Goal: Find contact information: Find contact information

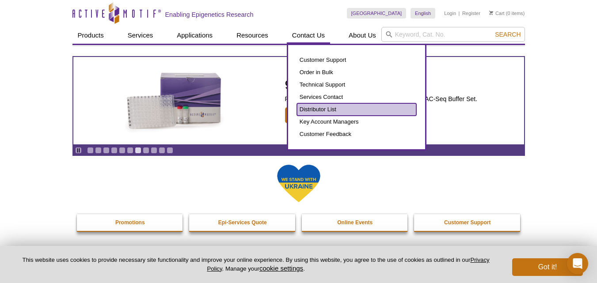
click at [329, 110] on link "Distributor List" at bounding box center [356, 109] width 119 height 12
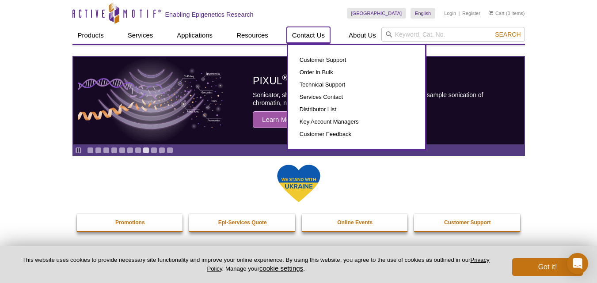
click at [310, 35] on link "Contact Us" at bounding box center [308, 35] width 43 height 17
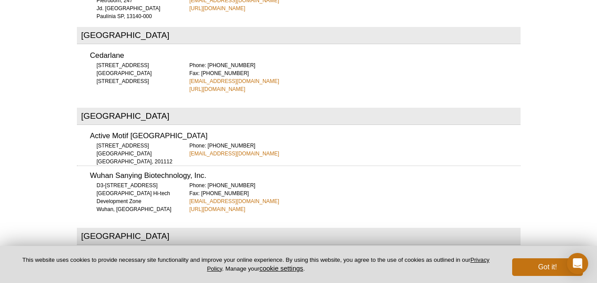
scroll to position [752, 0]
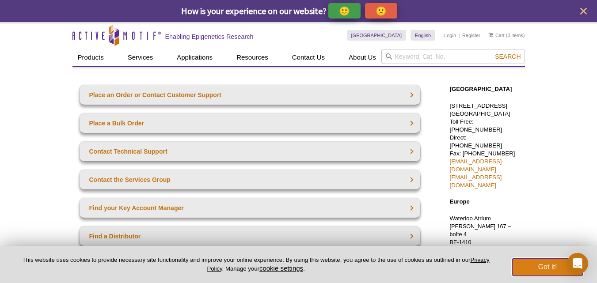
click at [540, 269] on button "Got it!" at bounding box center [548, 268] width 71 height 18
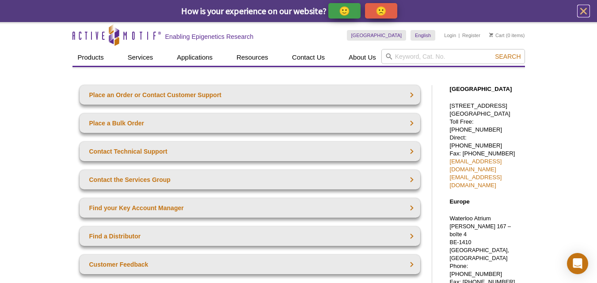
click at [585, 8] on icon "close" at bounding box center [583, 11] width 11 height 11
